Goal: Information Seeking & Learning: Check status

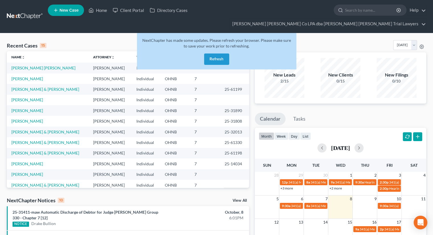
click at [215, 54] on button "Refresh" at bounding box center [216, 59] width 25 height 11
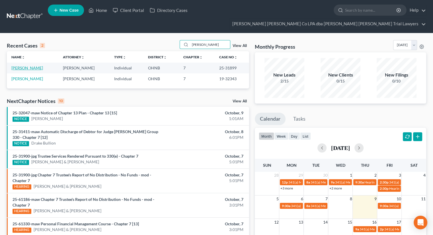
type input "[PERSON_NAME]"
click at [25, 66] on link "[PERSON_NAME]" at bounding box center [27, 68] width 32 height 5
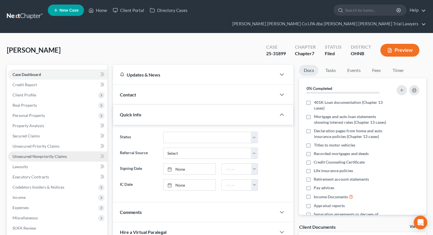
scroll to position [67, 0]
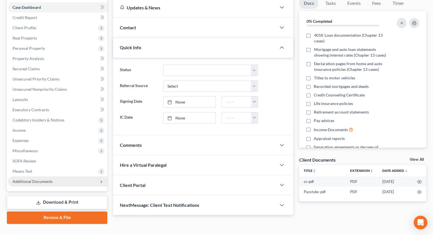
click at [47, 177] on span "Additional Documents" at bounding box center [57, 182] width 99 height 10
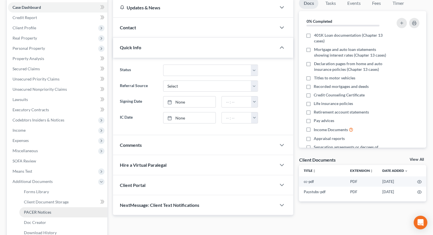
click at [46, 210] on span "PACER Notices" at bounding box center [37, 212] width 27 height 5
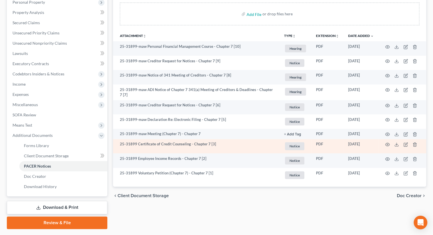
scroll to position [114, 0]
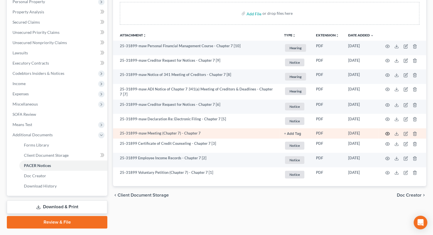
click at [388, 133] on circle "button" at bounding box center [387, 133] width 1 height 1
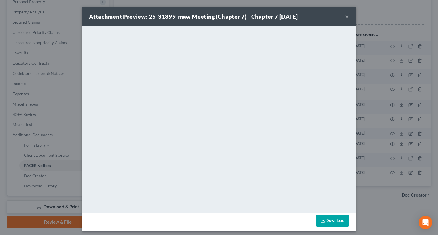
click at [345, 17] on button "×" at bounding box center [347, 16] width 4 height 7
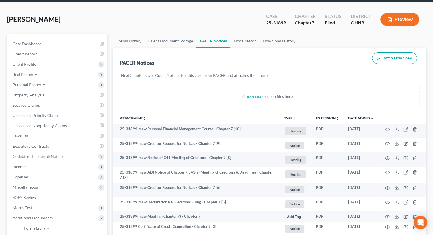
scroll to position [0, 0]
